Goal: Task Accomplishment & Management: Use online tool/utility

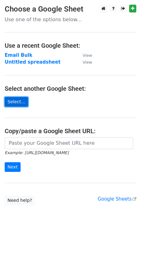
click at [13, 102] on link "Select..." at bounding box center [16, 102] width 23 height 10
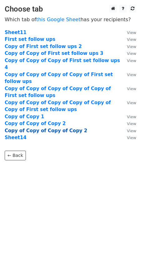
click at [45, 128] on strong "Copy of Copy of Copy of Copy 2" at bounding box center [46, 131] width 83 height 6
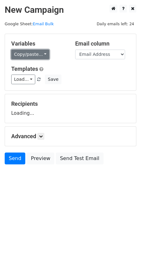
click at [34, 52] on link "Copy/paste..." at bounding box center [30, 55] width 38 height 10
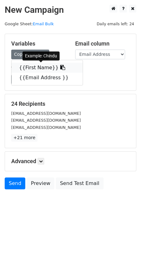
click at [36, 67] on link "{{First Name}}" at bounding box center [47, 68] width 71 height 10
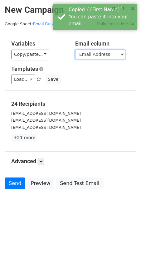
click at [101, 52] on select "First Name Email Address" at bounding box center [100, 55] width 50 height 10
click at [75, 50] on select "First Name Email Address" at bounding box center [100, 55] width 50 height 10
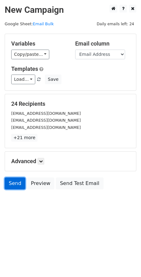
click at [15, 181] on link "Send" at bounding box center [15, 183] width 21 height 12
